Goal: Book appointment/travel/reservation

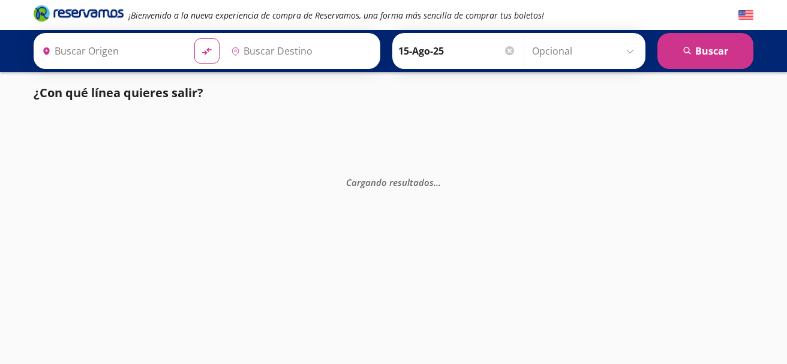
type input "Central de Autobuses del Oriente (tapo), [GEOGRAPHIC_DATA]"
type input "Central Autobuses Capu, [GEOGRAPHIC_DATA]"
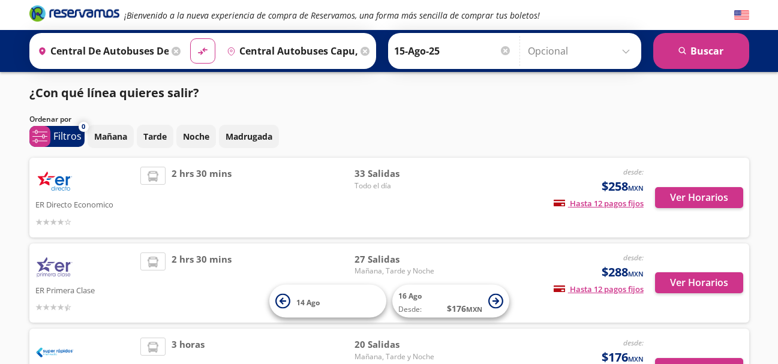
click at [203, 173] on span "2 hrs 30 mins" at bounding box center [202, 198] width 60 height 62
drag, startPoint x: 178, startPoint y: 175, endPoint x: 223, endPoint y: 184, distance: 46.5
click at [223, 184] on span "2 hrs 30 mins" at bounding box center [202, 198] width 60 height 62
click at [239, 194] on div "2 hrs 30 mins" at bounding box center [247, 198] width 214 height 62
click at [149, 55] on input "Central de Autobuses del Oriente (tapo), [GEOGRAPHIC_DATA]" at bounding box center [101, 51] width 136 height 30
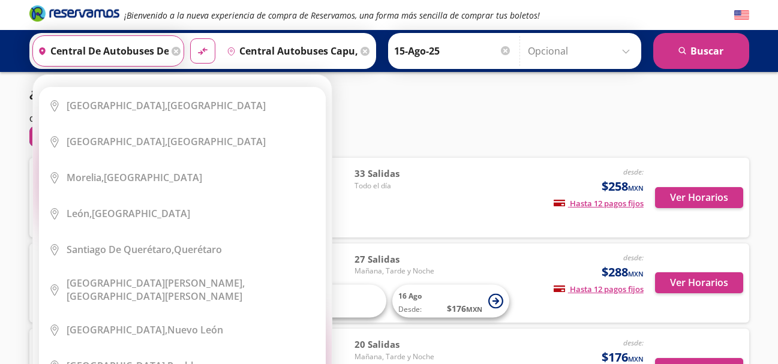
click at [151, 50] on input "Central de Autobuses del Oriente (tapo), [GEOGRAPHIC_DATA]" at bounding box center [101, 51] width 136 height 30
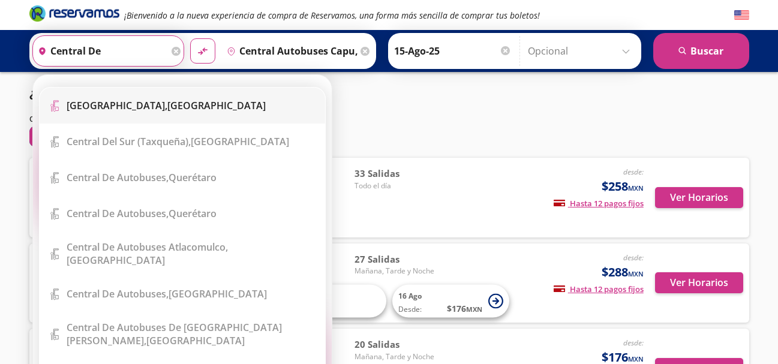
click at [161, 108] on div "[GEOGRAPHIC_DATA], [GEOGRAPHIC_DATA]" at bounding box center [166, 105] width 199 height 13
type input "[GEOGRAPHIC_DATA], [GEOGRAPHIC_DATA]"
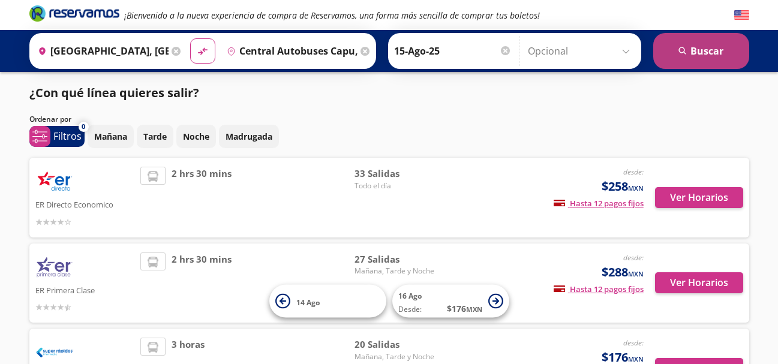
click at [723, 49] on button "search [GEOGRAPHIC_DATA]" at bounding box center [702, 51] width 96 height 36
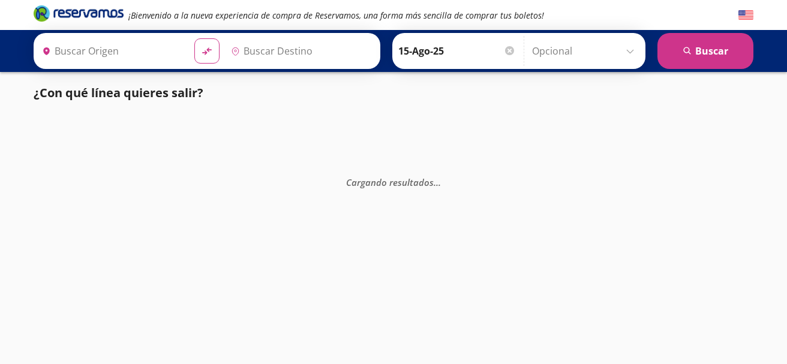
type input "[GEOGRAPHIC_DATA], [GEOGRAPHIC_DATA]"
type input "Central Autobuses Capu, [GEOGRAPHIC_DATA]"
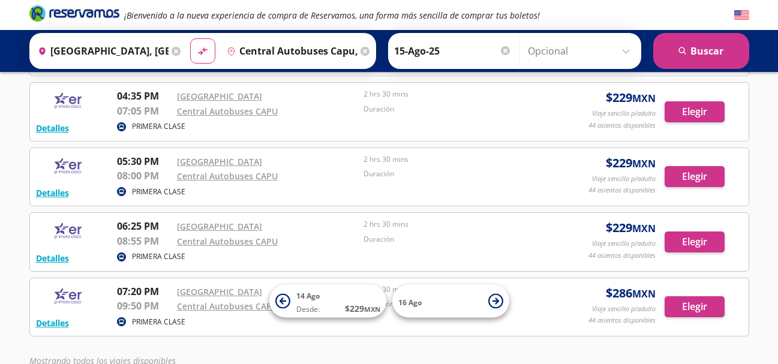
scroll to position [775, 0]
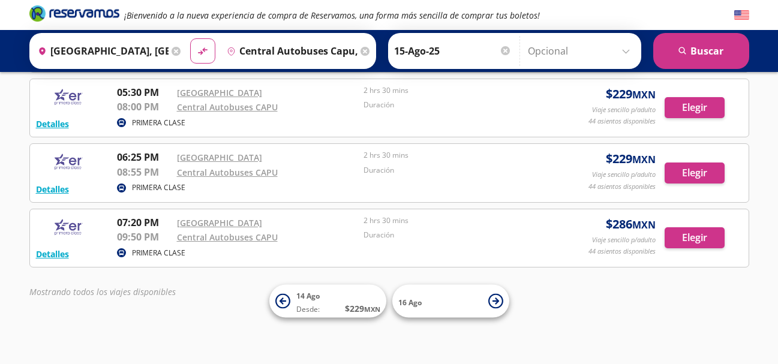
click at [176, 52] on icon at bounding box center [176, 51] width 9 height 9
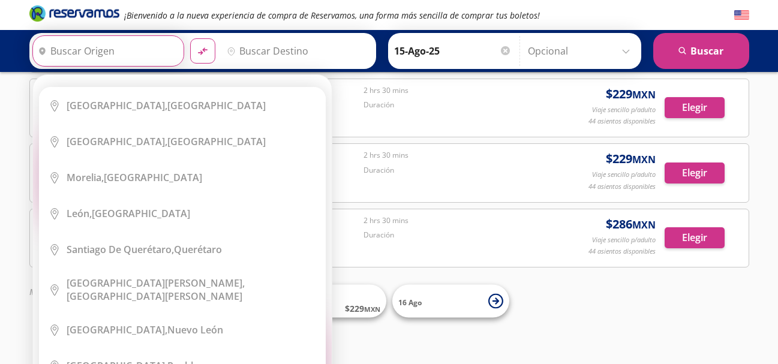
scroll to position [0, 0]
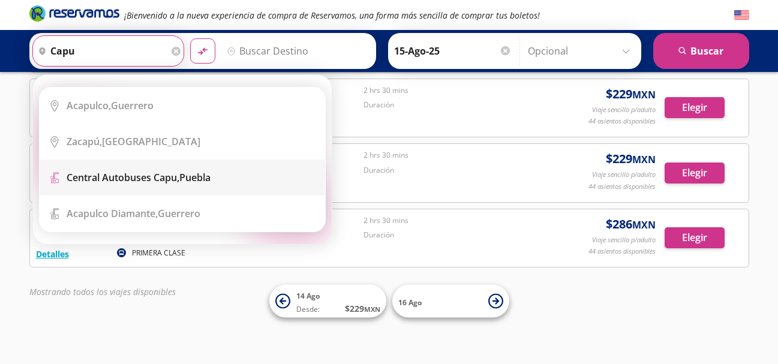
click at [139, 175] on b "Central Autobuses Capu," at bounding box center [123, 177] width 113 height 13
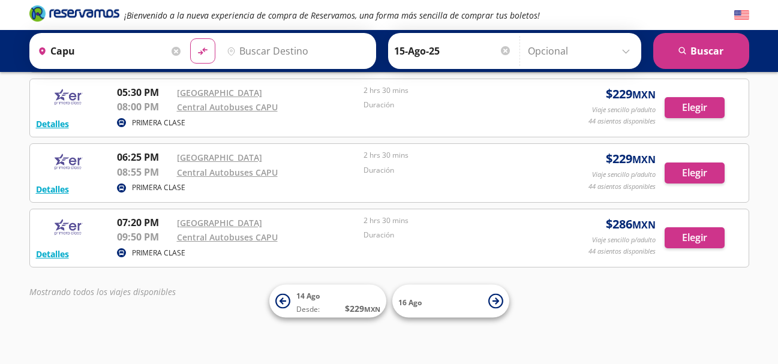
type input "Central Autobuses Capu, [GEOGRAPHIC_DATA]"
click at [265, 39] on input "Destino" at bounding box center [296, 51] width 148 height 30
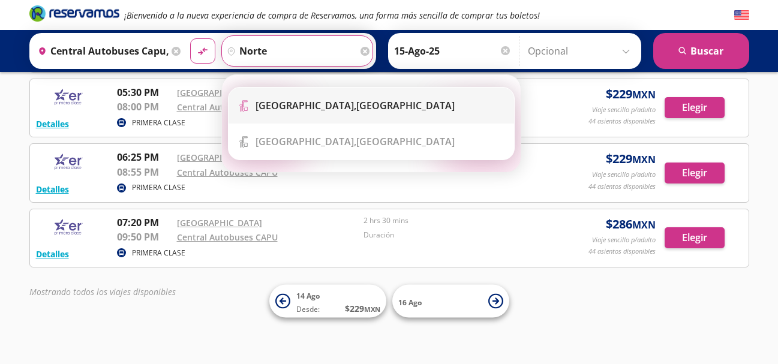
click at [353, 110] on div "[GEOGRAPHIC_DATA], [GEOGRAPHIC_DATA]" at bounding box center [355, 105] width 199 height 13
type input "[GEOGRAPHIC_DATA], [GEOGRAPHIC_DATA]"
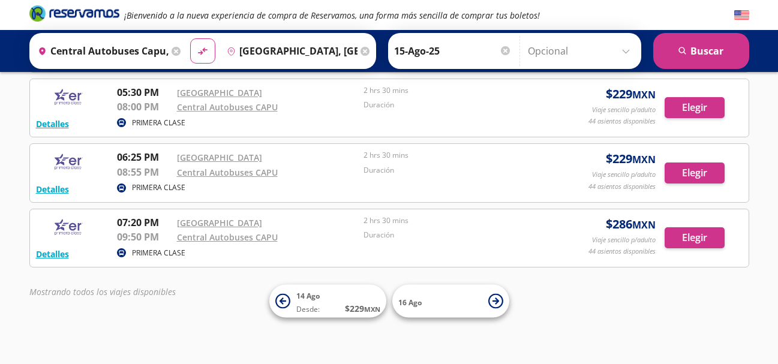
click at [486, 53] on input "15-Ago-25" at bounding box center [453, 51] width 118 height 30
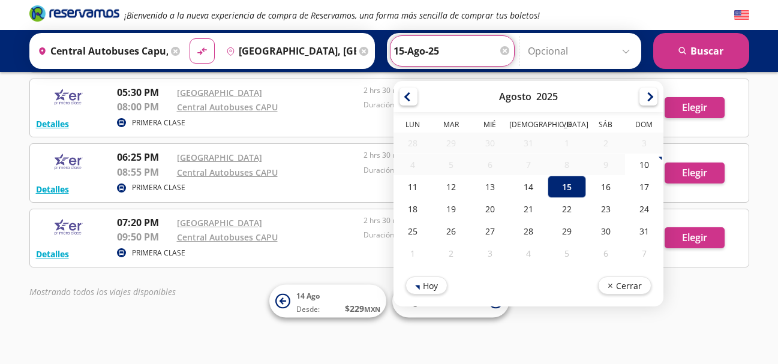
click at [158, 301] on div "Mostrando todos los viajes disponibles" at bounding box center [389, 295] width 720 height 19
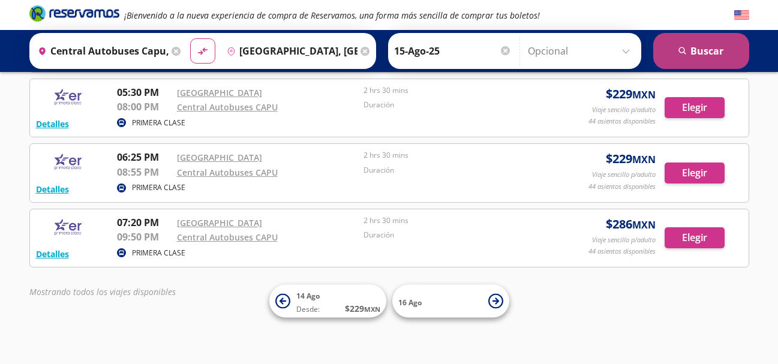
click at [728, 55] on button "search [GEOGRAPHIC_DATA]" at bounding box center [702, 51] width 96 height 36
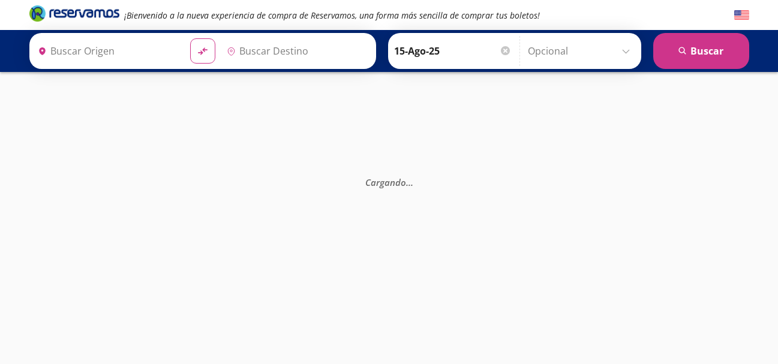
type input "Central Autobuses Capu, [GEOGRAPHIC_DATA]"
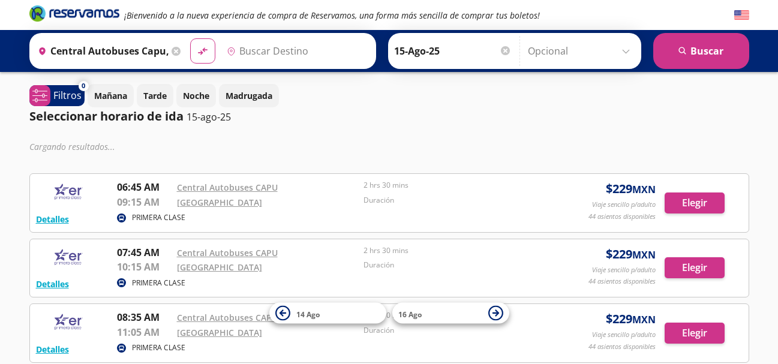
type input "[GEOGRAPHIC_DATA], [GEOGRAPHIC_DATA]"
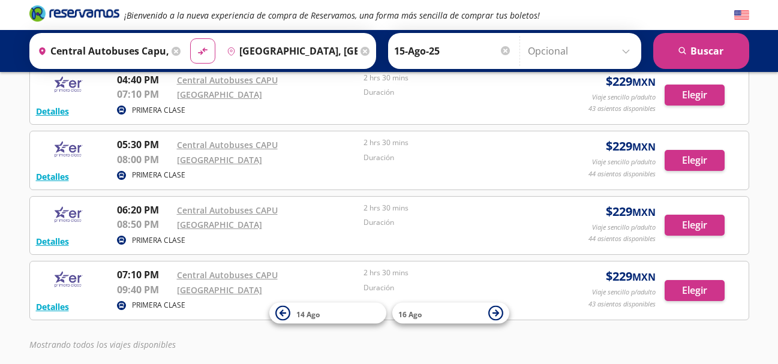
scroll to position [721, 0]
